Goal: Task Accomplishment & Management: Complete application form

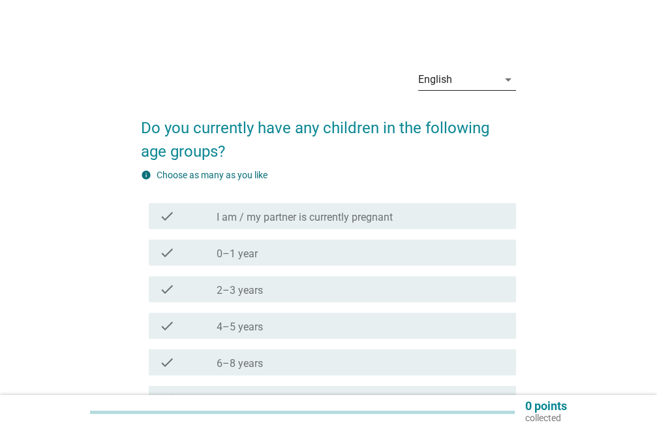
click at [508, 88] on div "English arrow_drop_down" at bounding box center [467, 79] width 98 height 21
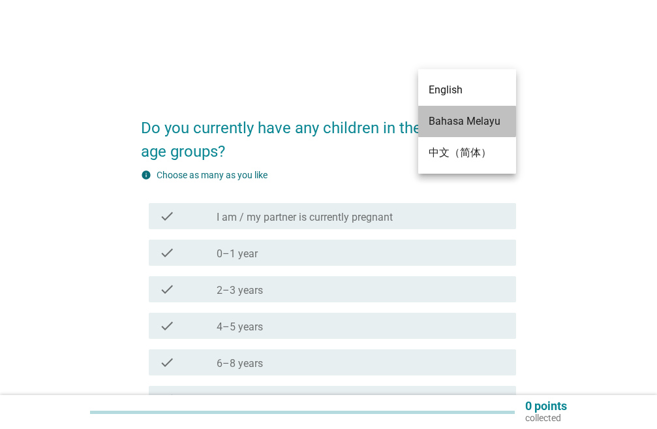
click at [472, 117] on div "Bahasa Melayu" at bounding box center [467, 122] width 77 height 16
click at [472, 117] on h2 "Do you currently have any children in the following age groups?" at bounding box center [328, 133] width 375 height 60
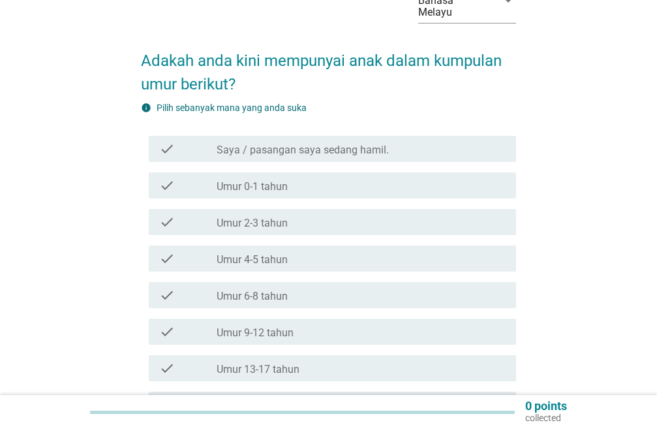
scroll to position [130, 0]
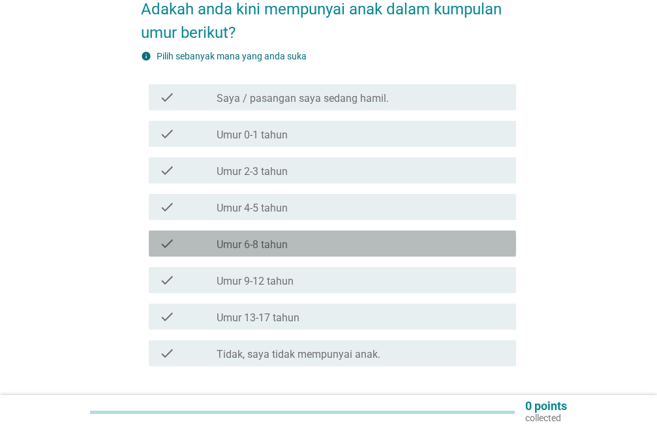
click at [162, 243] on icon "check" at bounding box center [167, 244] width 16 height 16
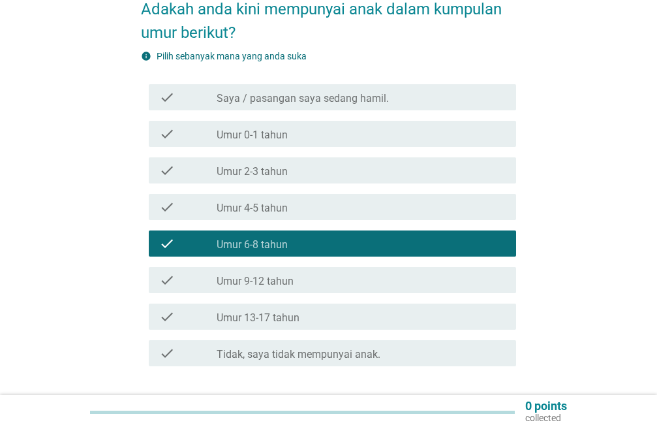
click at [208, 285] on div "check" at bounding box center [188, 280] width 58 height 16
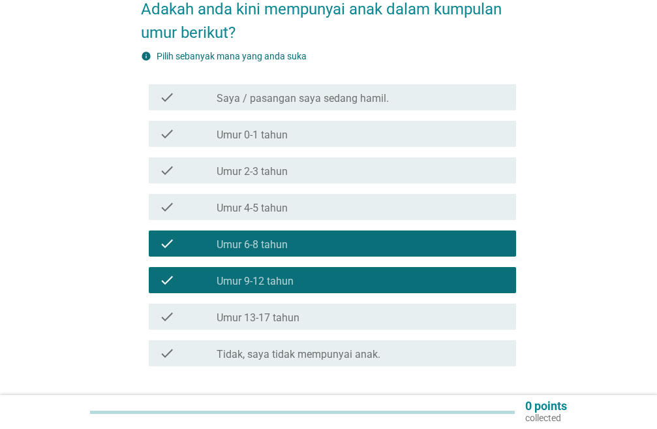
click at [172, 316] on icon "check" at bounding box center [167, 317] width 16 height 16
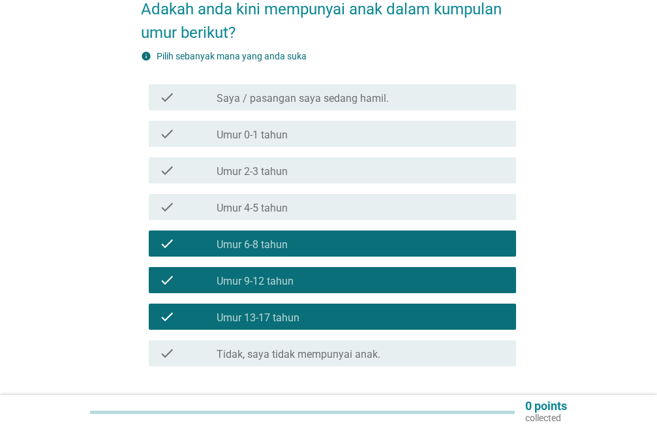
scroll to position [223, 0]
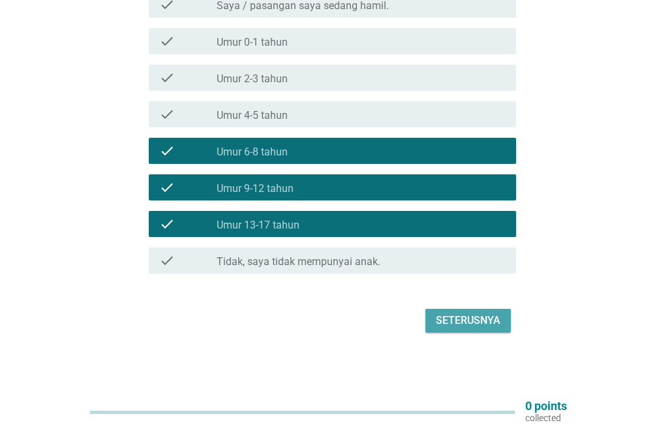
click at [468, 325] on div "Seterusnya" at bounding box center [468, 320] width 65 height 16
